Goal: Task Accomplishment & Management: Manage account settings

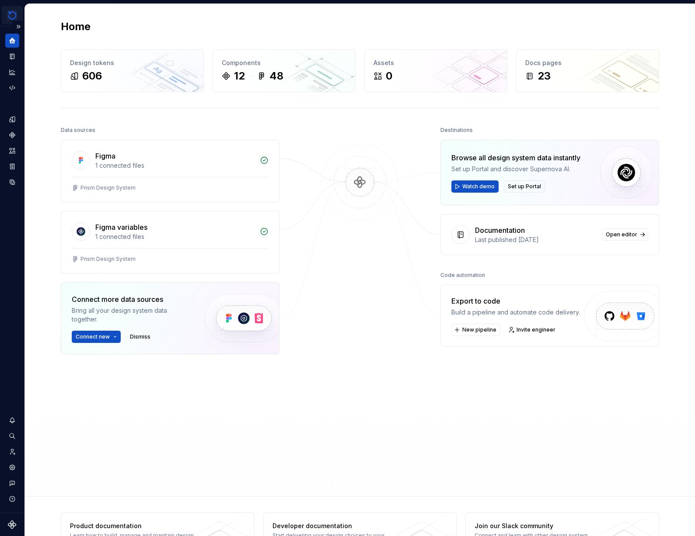
click at [15, 11] on html "DocTime Prism P Design system data Home Design tokens 606 Components 12 48 Asse…" at bounding box center [347, 268] width 695 height 536
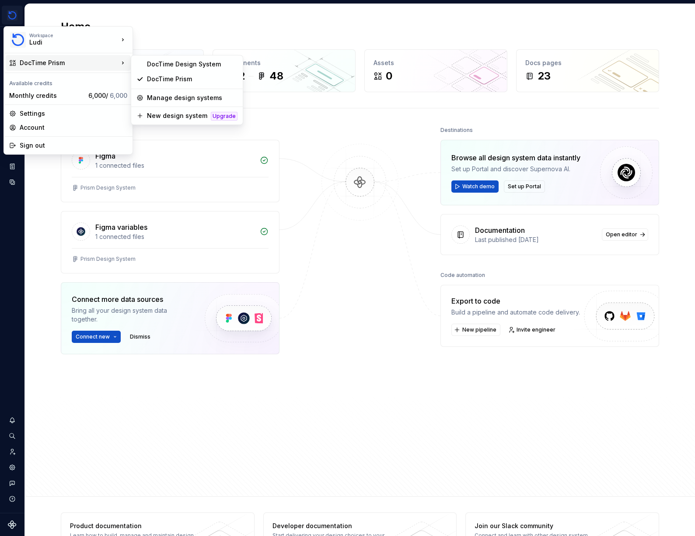
click at [43, 62] on div "DocTime Prism" at bounding box center [69, 63] width 99 height 9
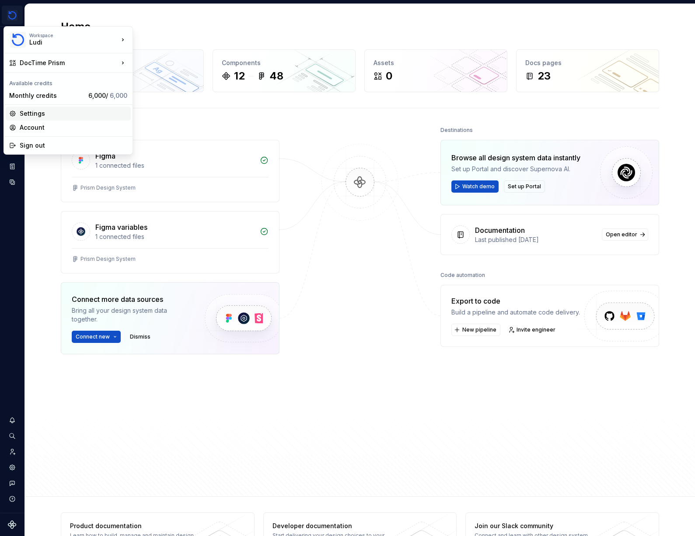
click at [41, 115] on div "Settings" at bounding box center [74, 113] width 108 height 9
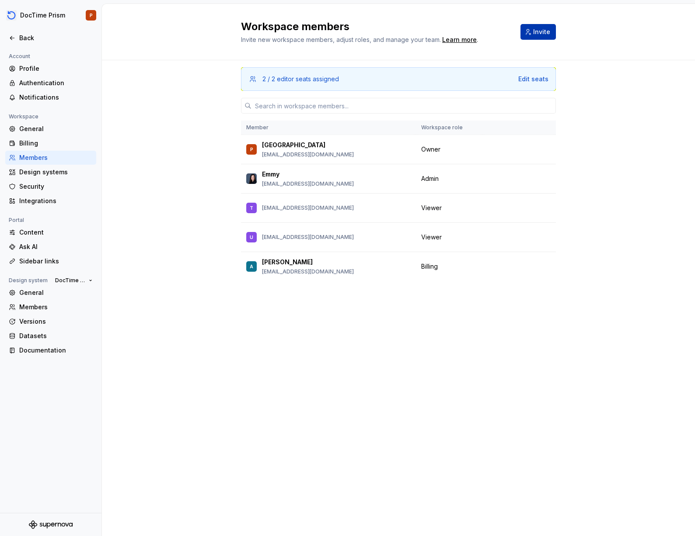
click at [542, 33] on span "Invite" at bounding box center [541, 32] width 17 height 9
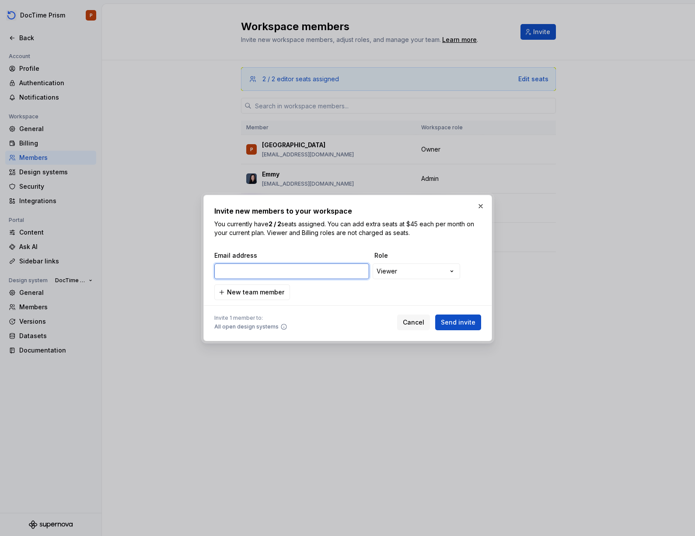
paste input "tborum@ludiinc.com"
type input "tborum@ludiinc.com"
click at [459, 327] on button "Send invite" at bounding box center [458, 323] width 46 height 16
